Goal: Task Accomplishment & Management: Use online tool/utility

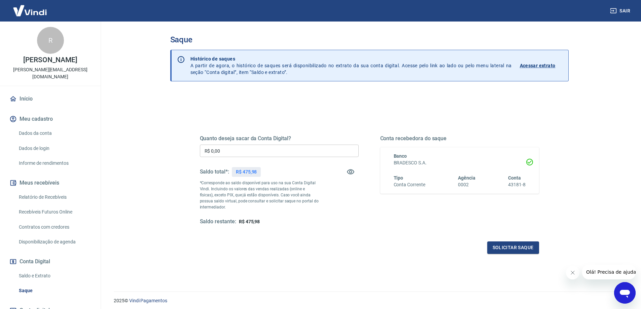
click at [254, 148] on input "R$ 0,00" at bounding box center [279, 151] width 159 height 12
type input "R$ 475,98"
click at [528, 244] on button "Solicitar saque" at bounding box center [513, 248] width 52 height 12
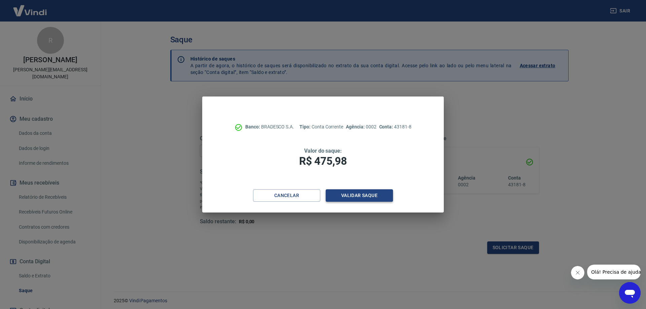
click at [363, 199] on button "Validar saque" at bounding box center [359, 195] width 67 height 12
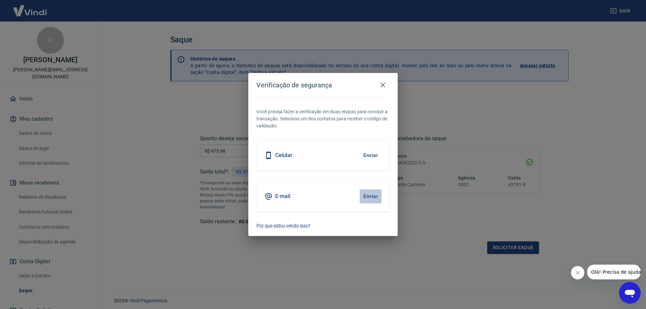
click at [366, 197] on button "Enviar" at bounding box center [371, 196] width 22 height 14
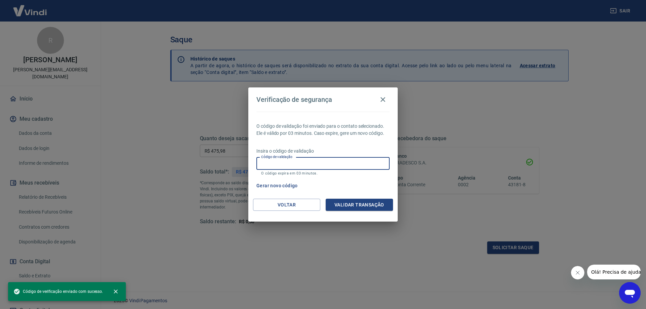
click at [309, 166] on input "Código de validação" at bounding box center [322, 163] width 133 height 12
paste input "379036"
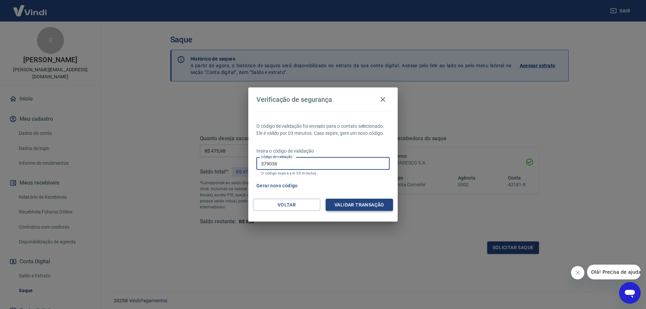
type input "379036"
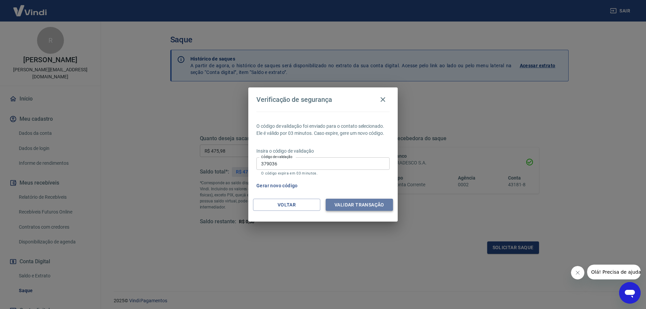
click at [350, 207] on button "Validar transação" at bounding box center [359, 205] width 67 height 12
